Goal: Task Accomplishment & Management: Manage account settings

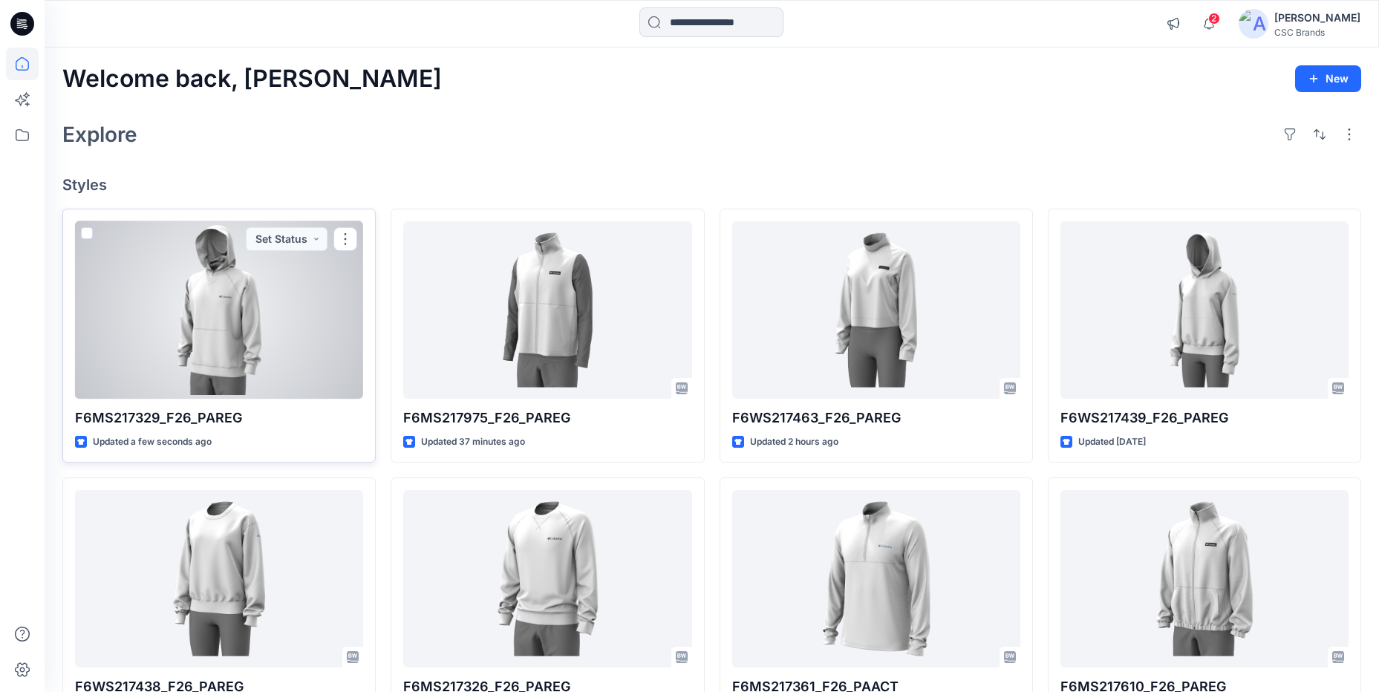
click at [307, 251] on div at bounding box center [219, 309] width 288 height 177
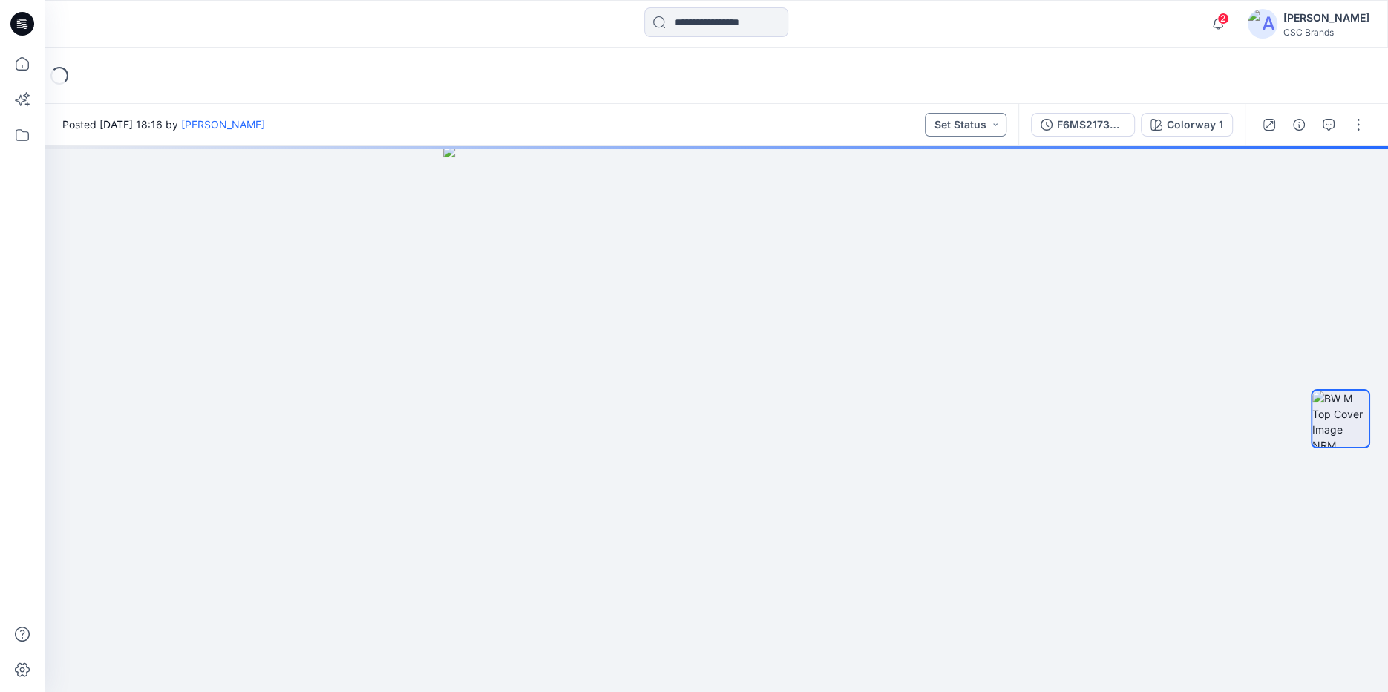
click at [997, 131] on button "Set Status" at bounding box center [966, 125] width 82 height 24
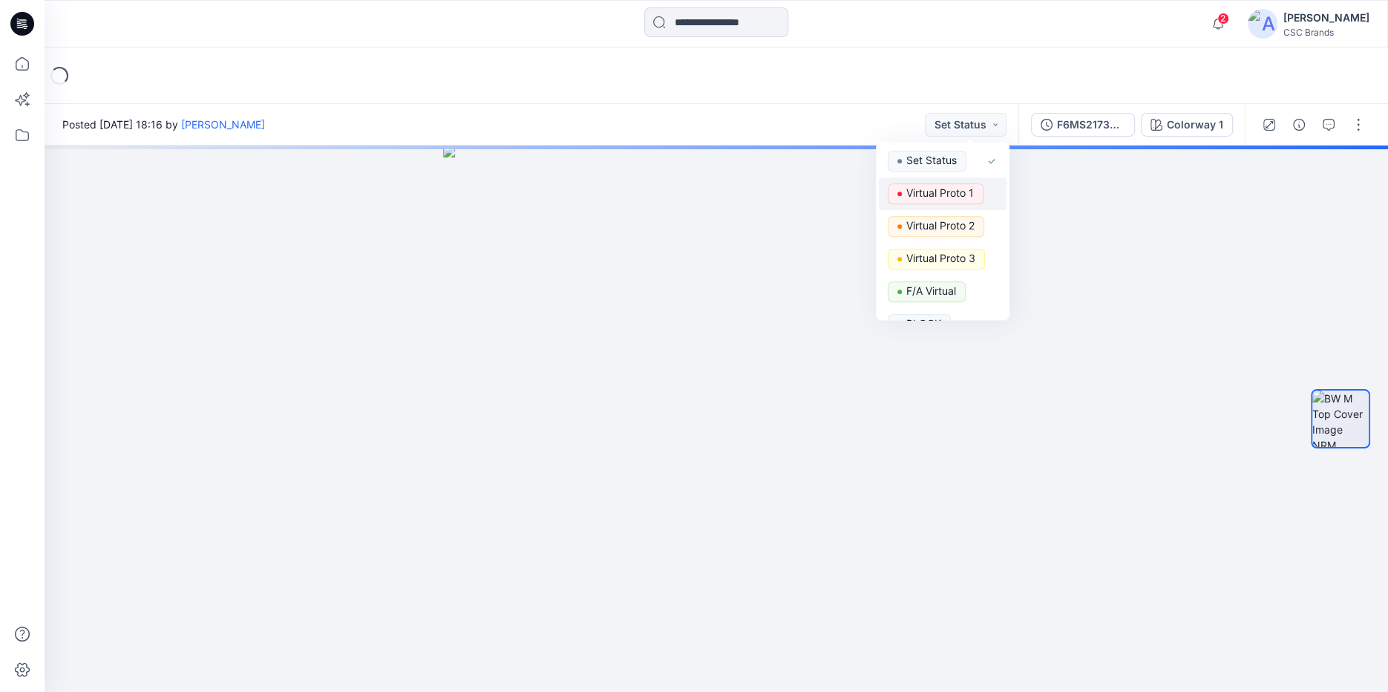
click at [953, 195] on p "Virtual Proto 1" at bounding box center [941, 192] width 68 height 19
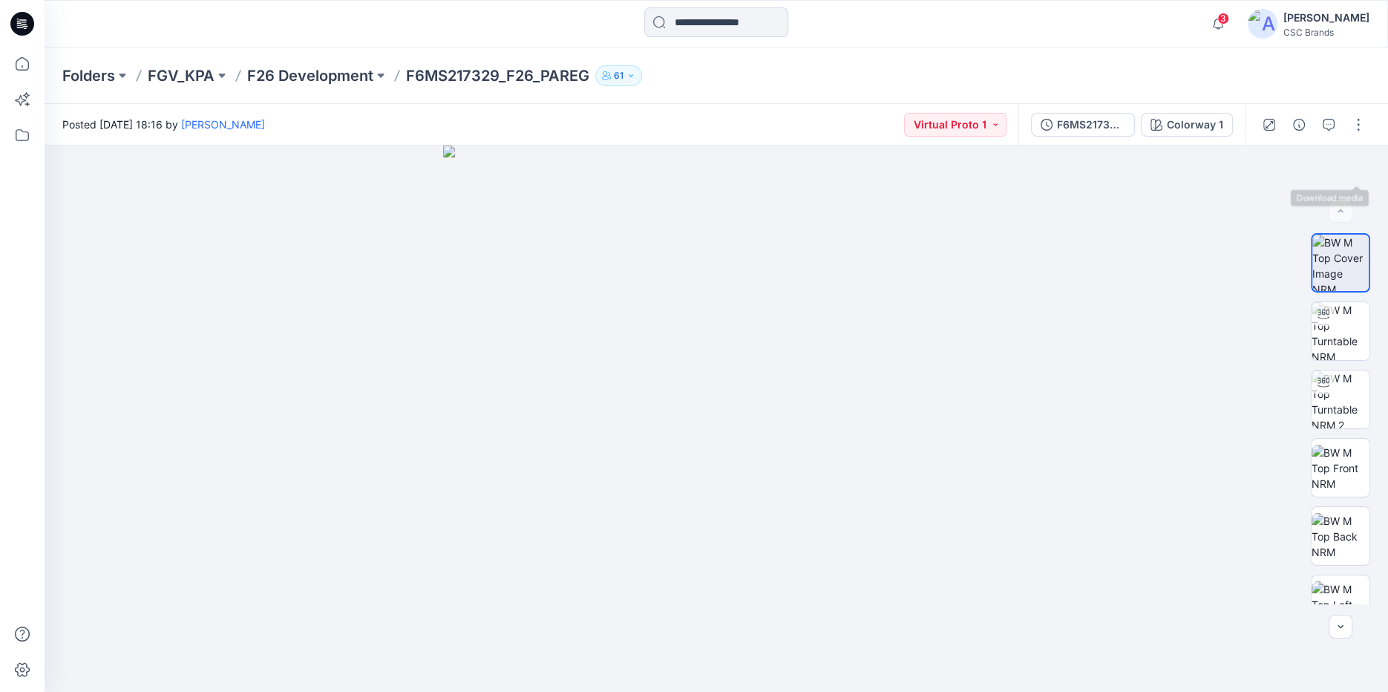
click at [1363, 137] on div at bounding box center [1313, 125] width 137 height 42
click at [1360, 122] on button "button" at bounding box center [1359, 125] width 24 height 24
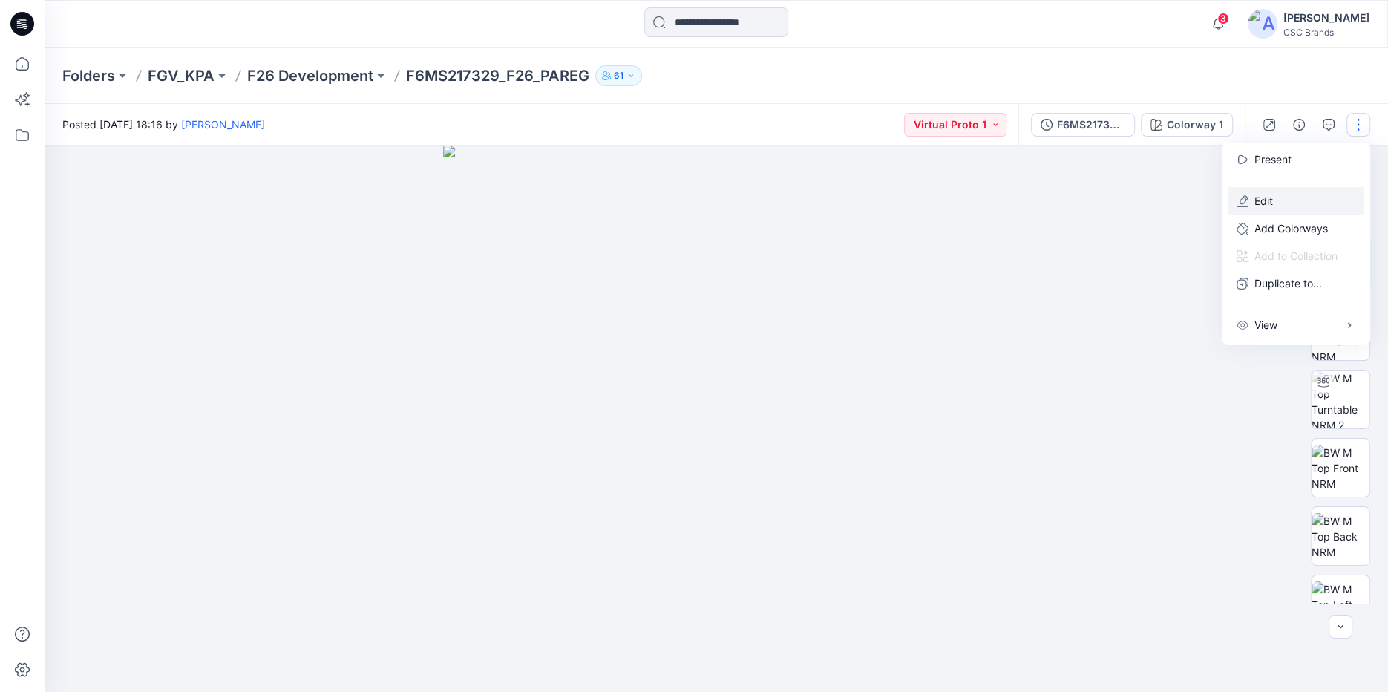
click at [1296, 195] on button "Edit" at bounding box center [1296, 200] width 137 height 27
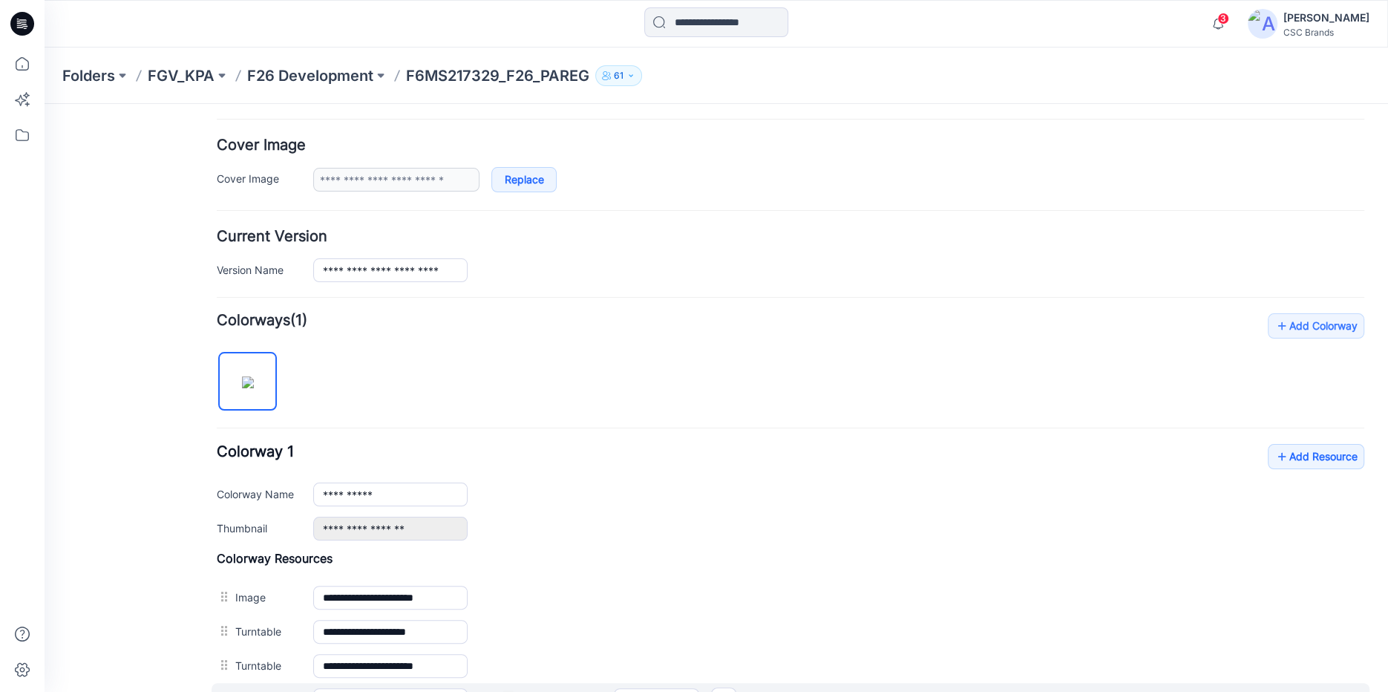
scroll to position [401, 0]
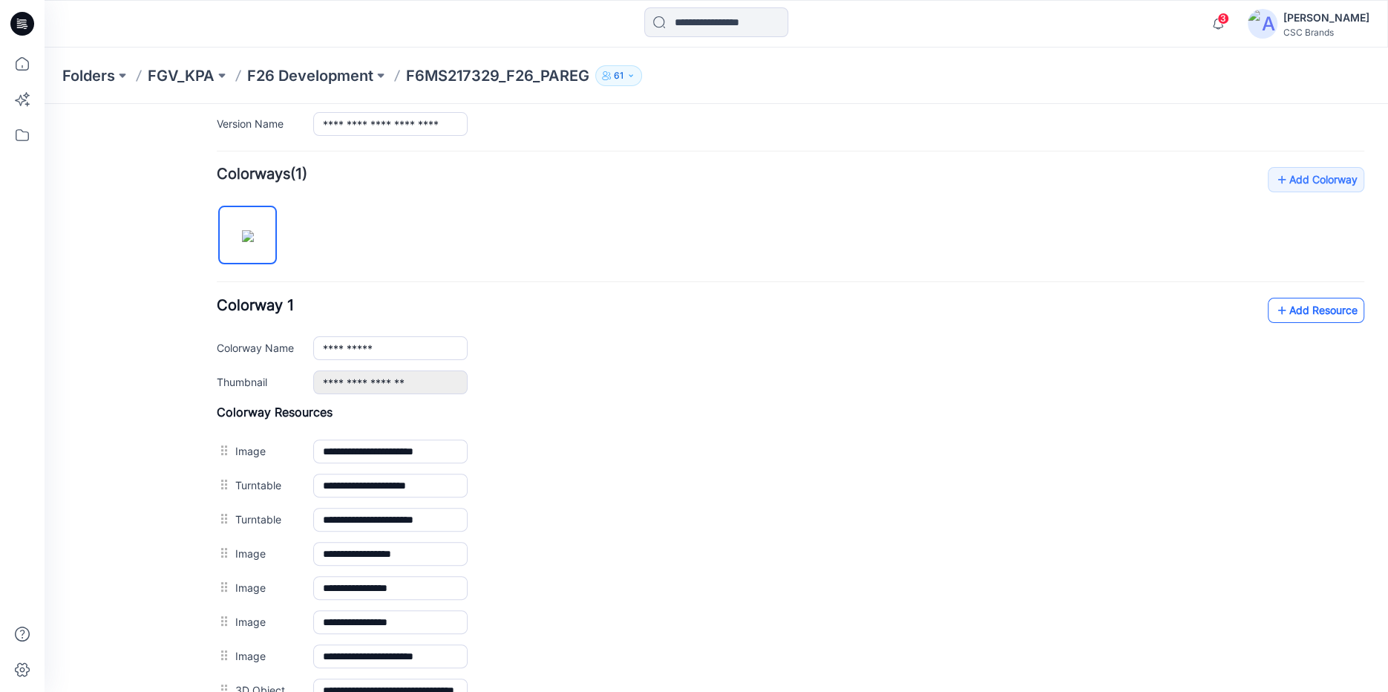
click at [1297, 316] on link "Add Resource" at bounding box center [1316, 310] width 97 height 25
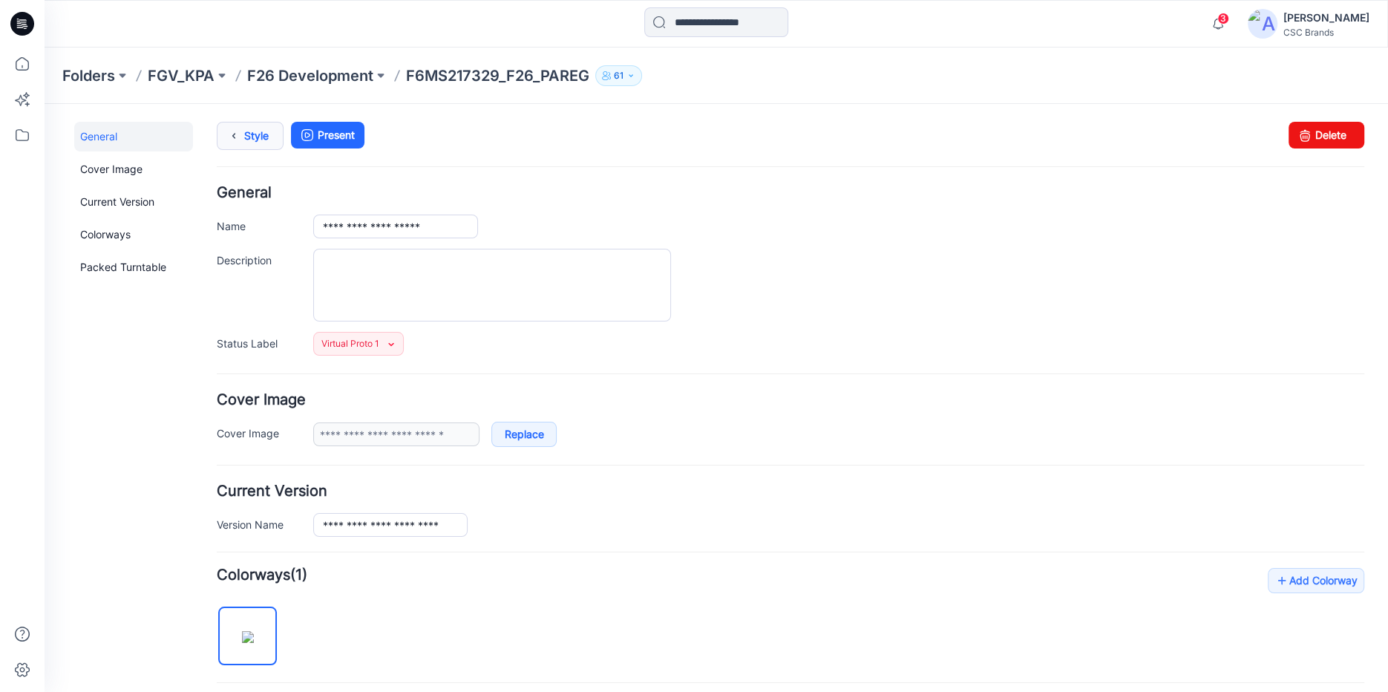
click at [267, 137] on link "Style" at bounding box center [250, 136] width 67 height 28
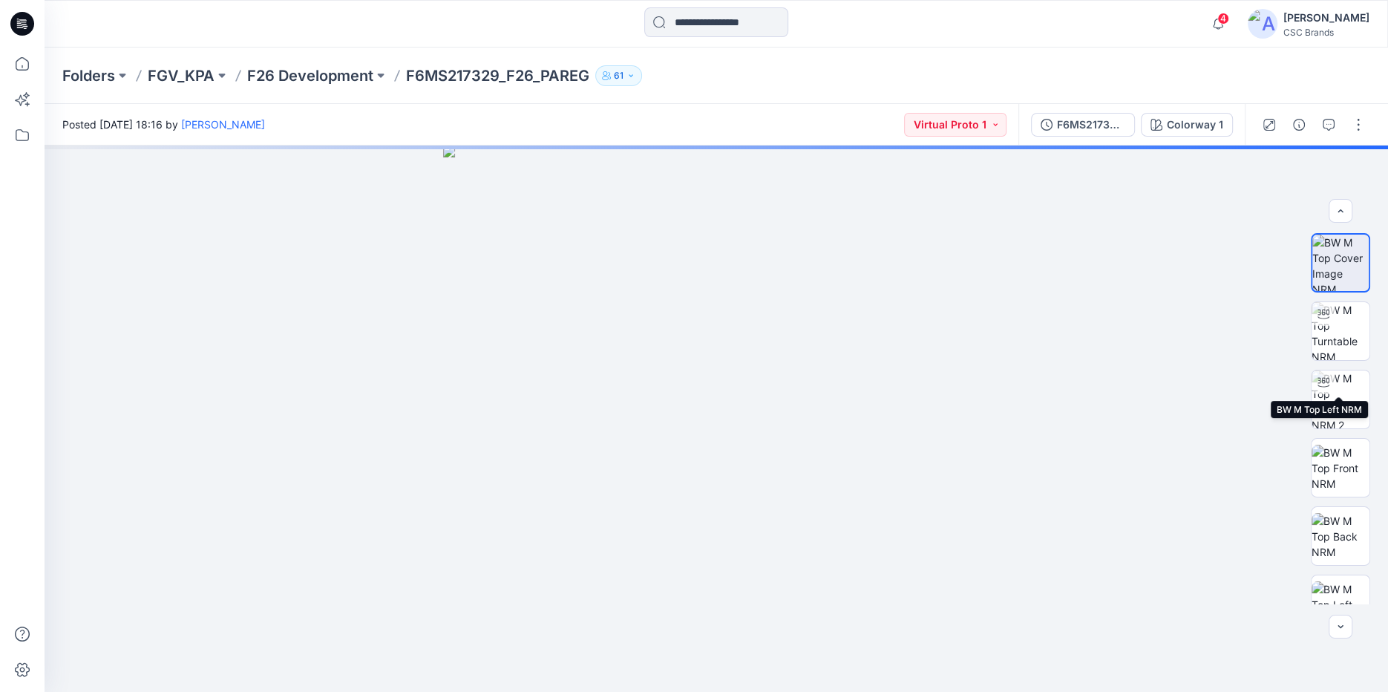
scroll to position [238, 0]
